Goal: Navigation & Orientation: Understand site structure

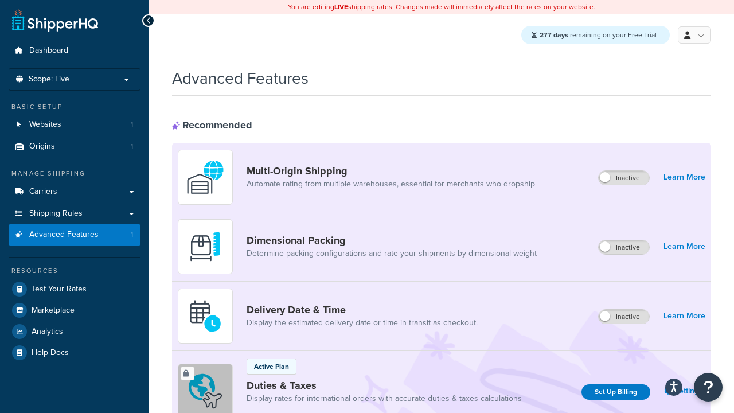
scroll to position [512, 0]
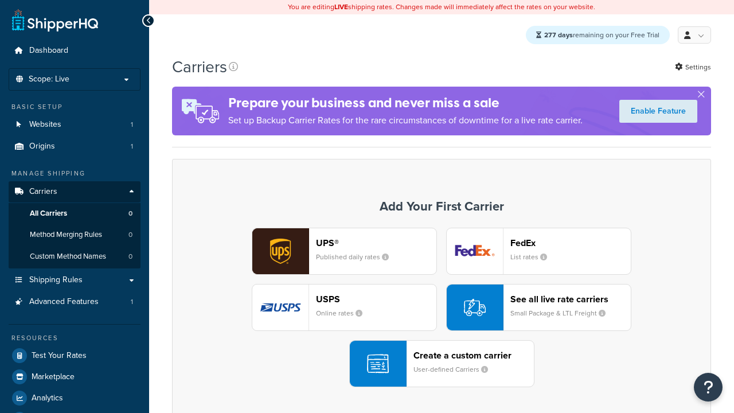
click at [539, 308] on div "See all live rate carriers Small Package & LTL Freight" at bounding box center [571, 308] width 120 height 28
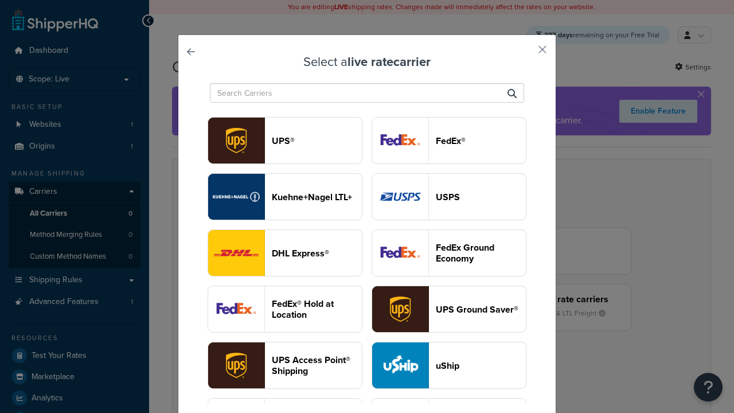
click at [449, 192] on header "USPS" at bounding box center [481, 197] width 90 height 11
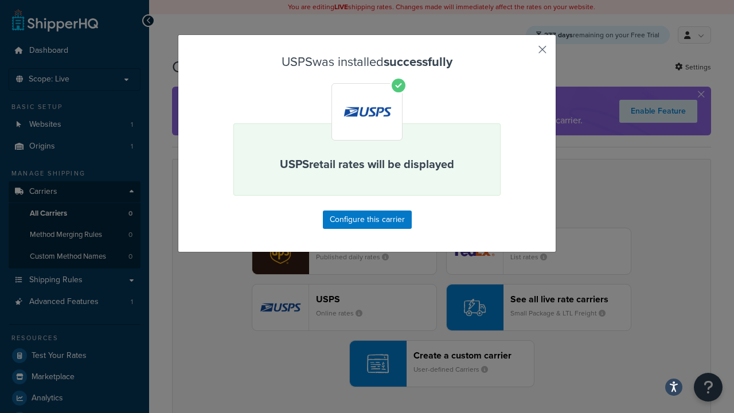
click at [525, 53] on button "button" at bounding box center [525, 53] width 3 height 3
